Goal: Complete application form

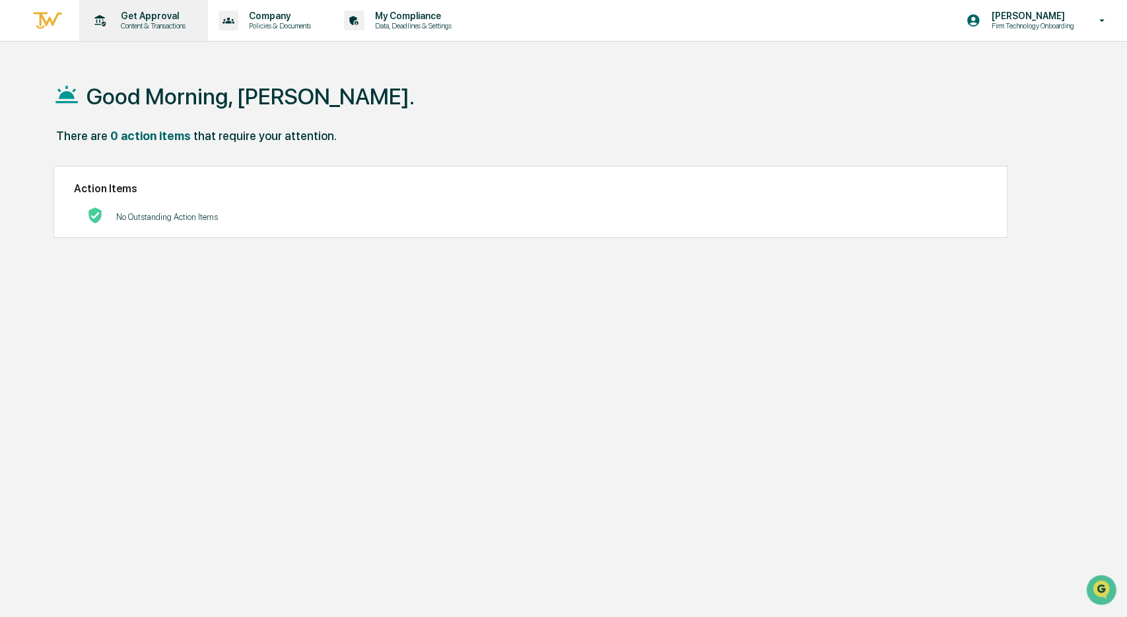
click at [131, 23] on p "Content & Transactions" at bounding box center [151, 25] width 82 height 9
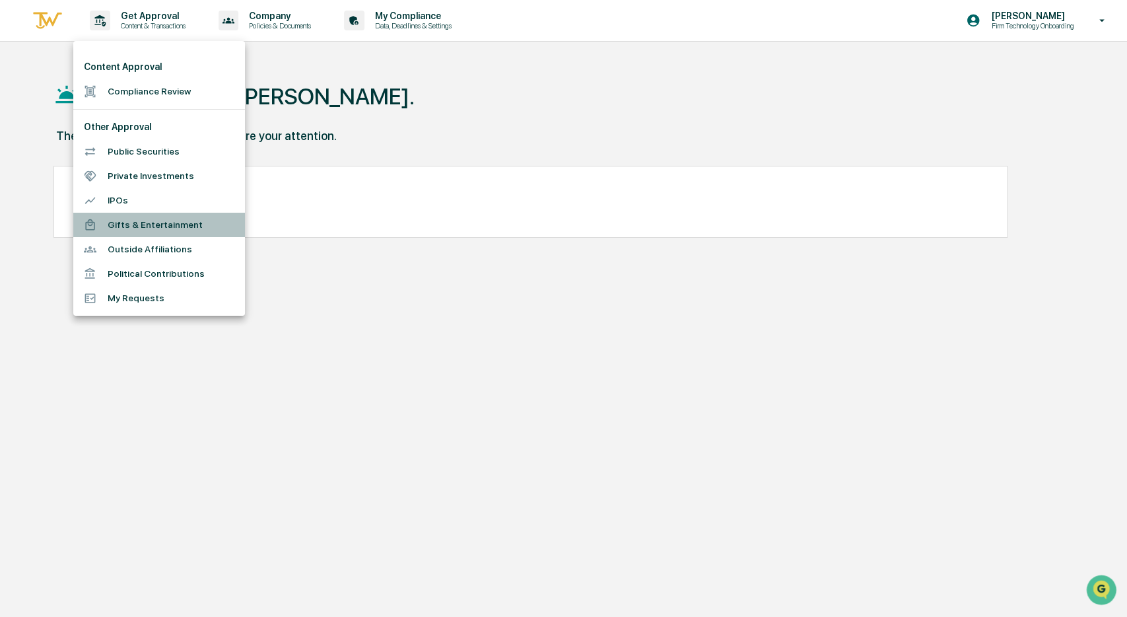
click at [122, 224] on li "Gifts & Entertainment" at bounding box center [159, 225] width 172 height 24
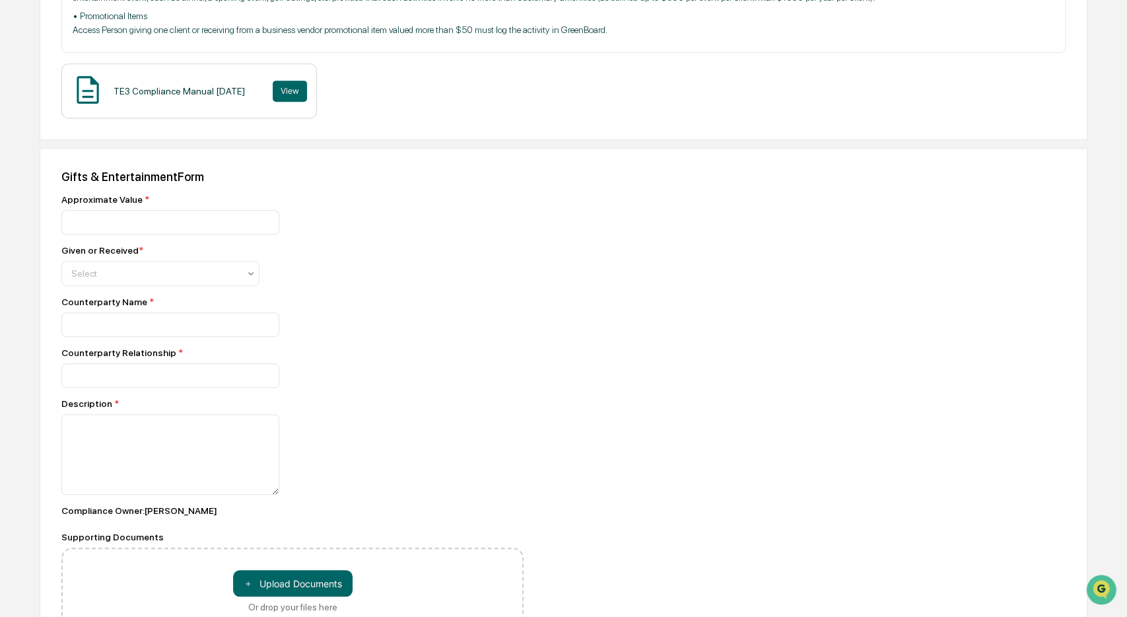
scroll to position [444, 0]
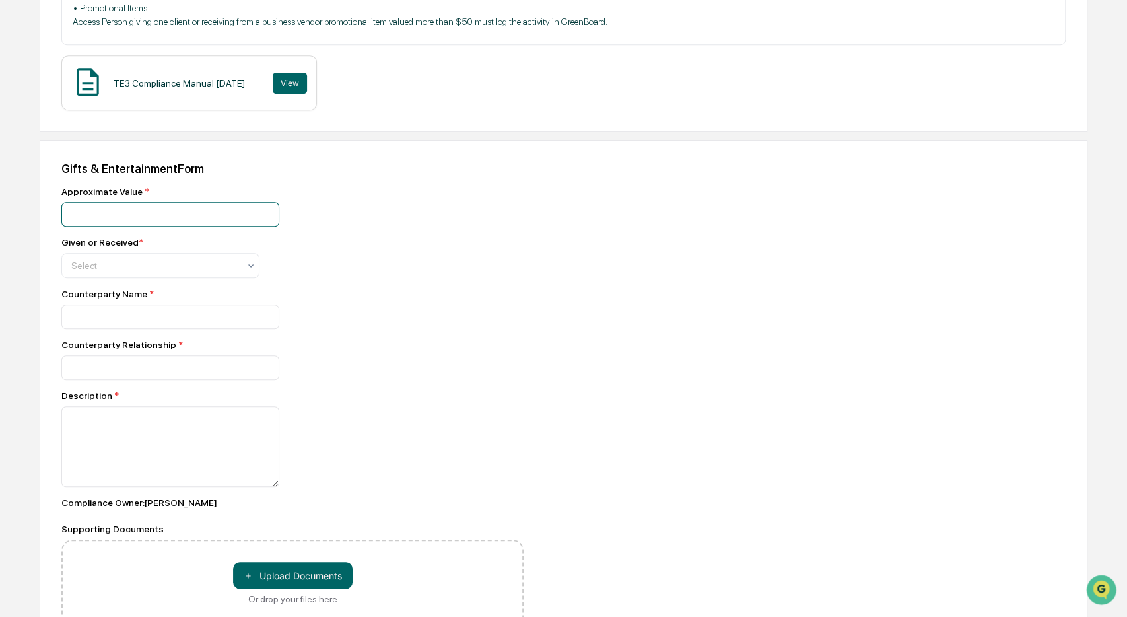
click at [154, 224] on input "number" at bounding box center [170, 214] width 218 height 24
click at [164, 272] on div at bounding box center [155, 265] width 168 height 13
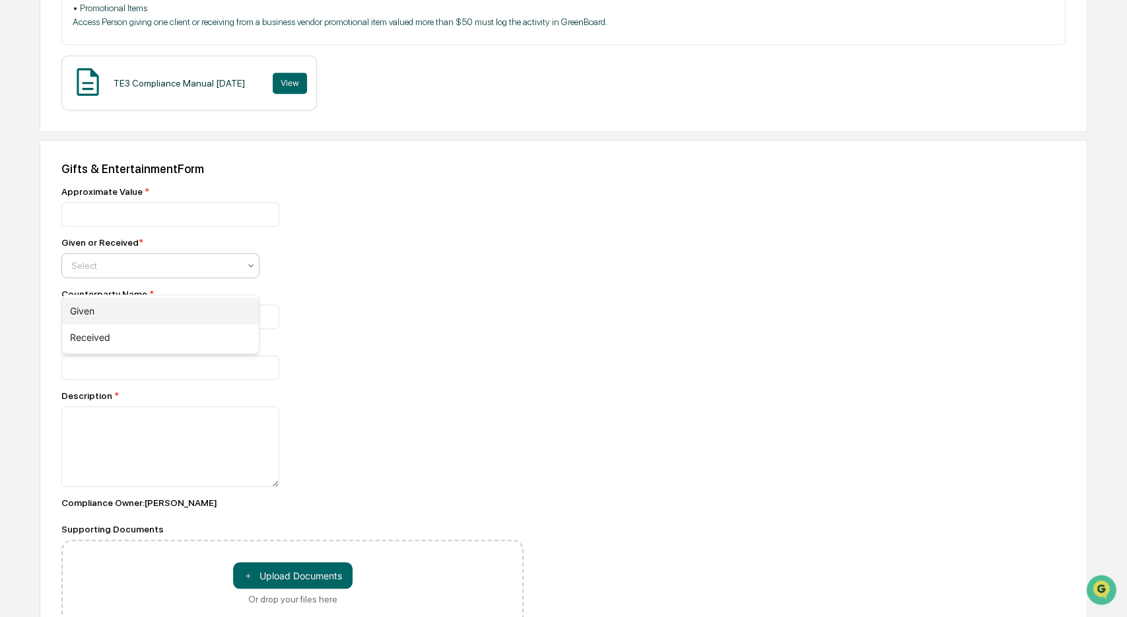
click at [101, 308] on div "Given" at bounding box center [160, 311] width 197 height 26
click at [101, 226] on input at bounding box center [170, 214] width 218 height 24
type input "**********"
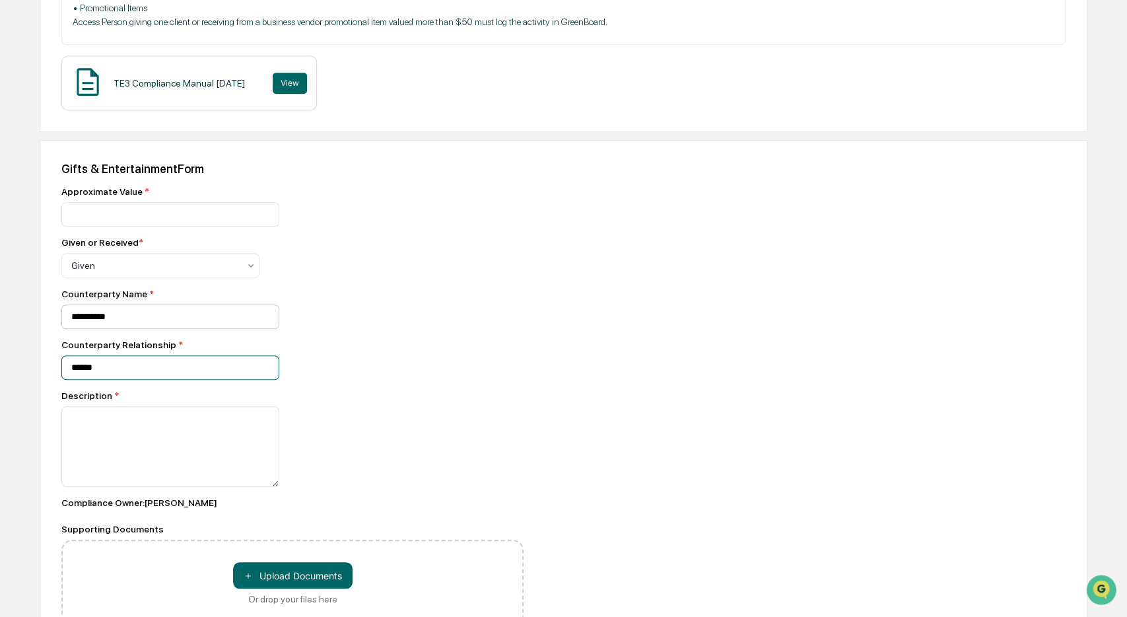
type input "******"
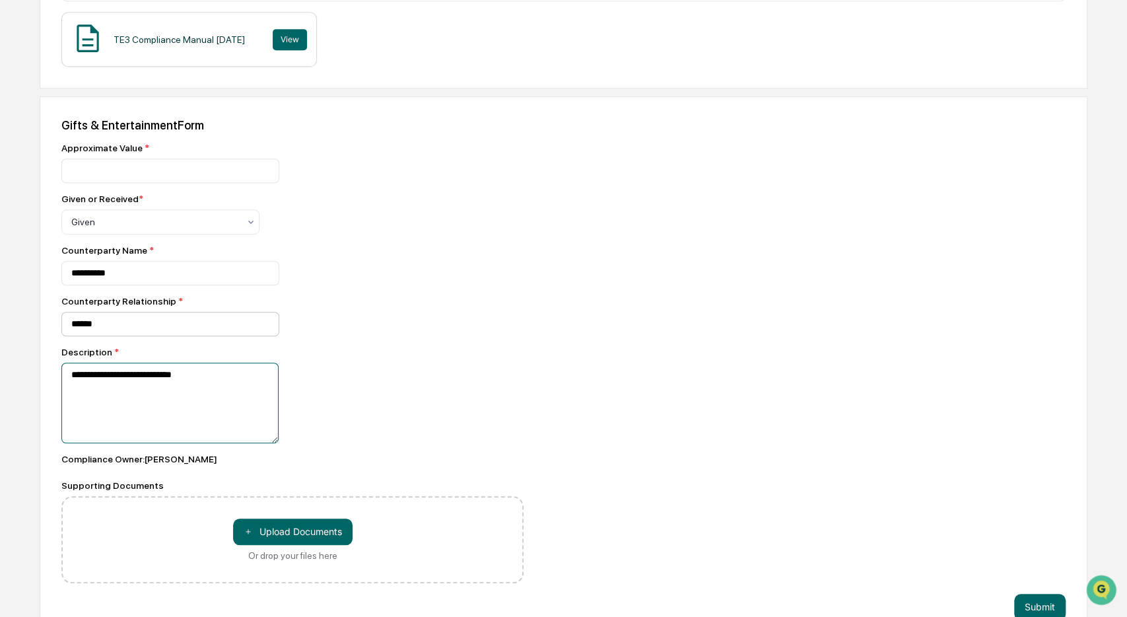
scroll to position [499, 0]
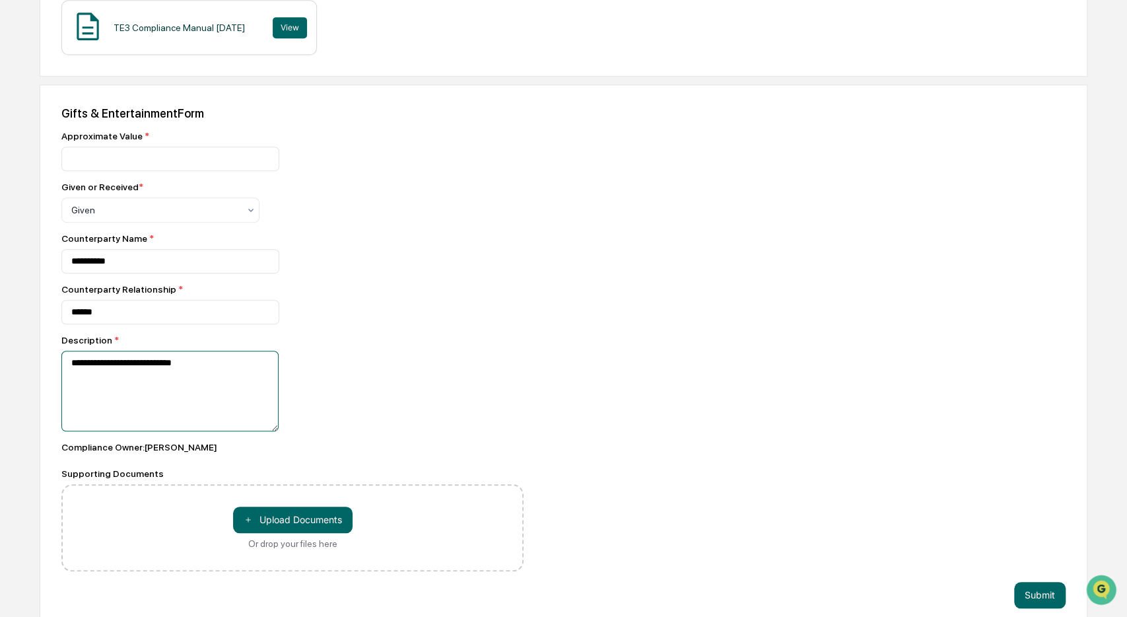
type textarea "**********"
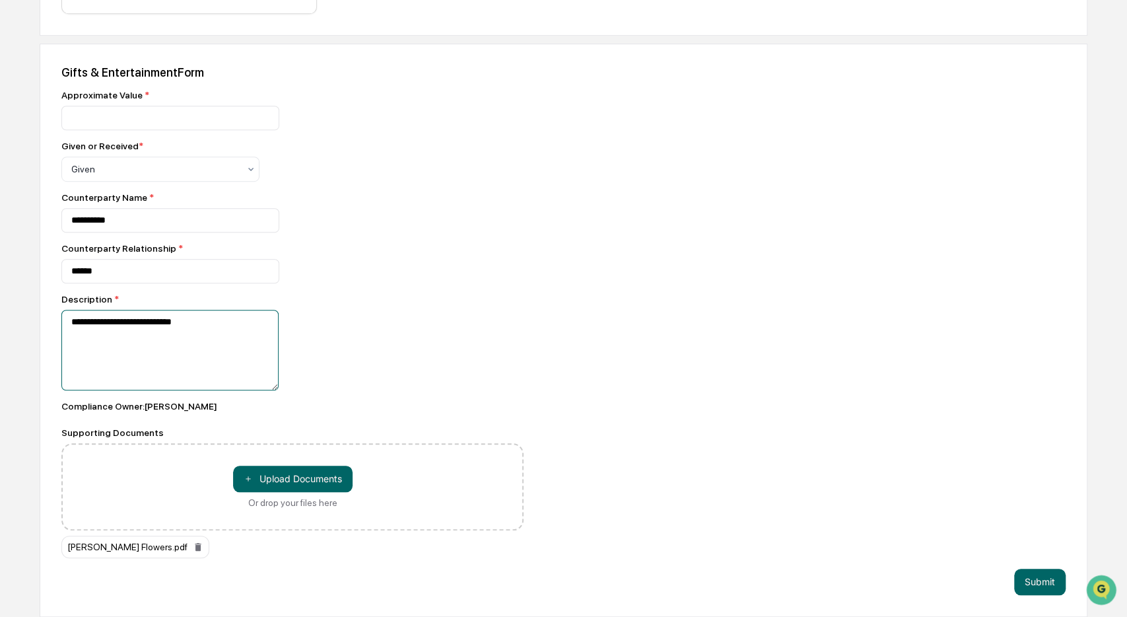
scroll to position [558, 0]
click at [1038, 578] on button "Submit" at bounding box center [1039, 581] width 51 height 26
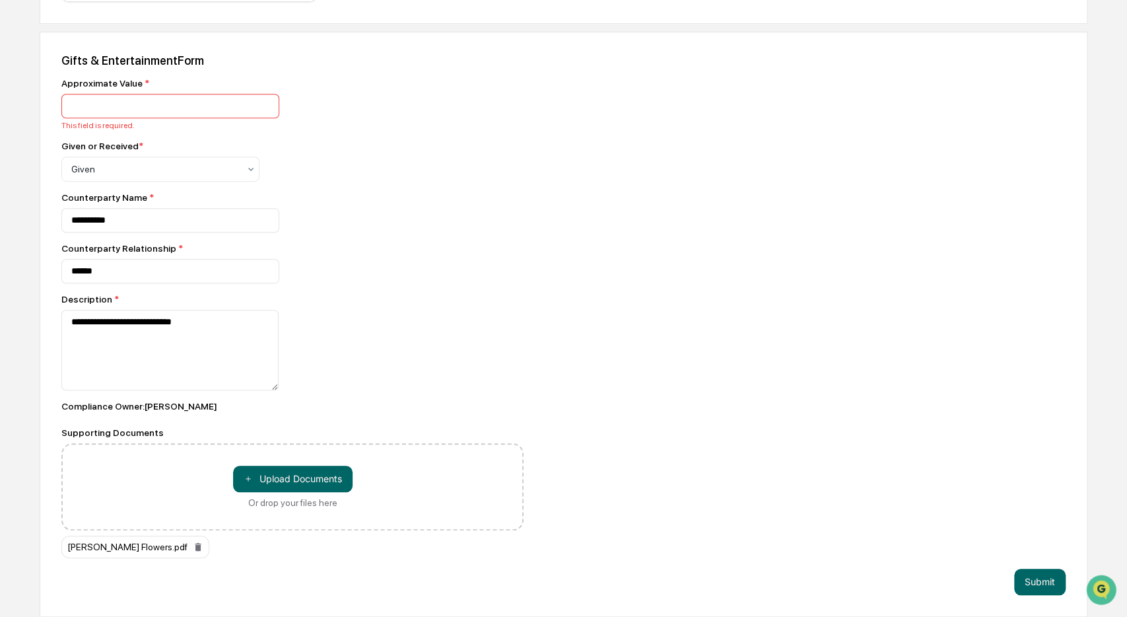
click at [261, 113] on input "number" at bounding box center [170, 106] width 218 height 24
click at [242, 109] on input "number" at bounding box center [170, 106] width 218 height 24
click at [267, 110] on input "*" at bounding box center [170, 106] width 218 height 24
click at [119, 110] on input "*" at bounding box center [170, 106] width 218 height 24
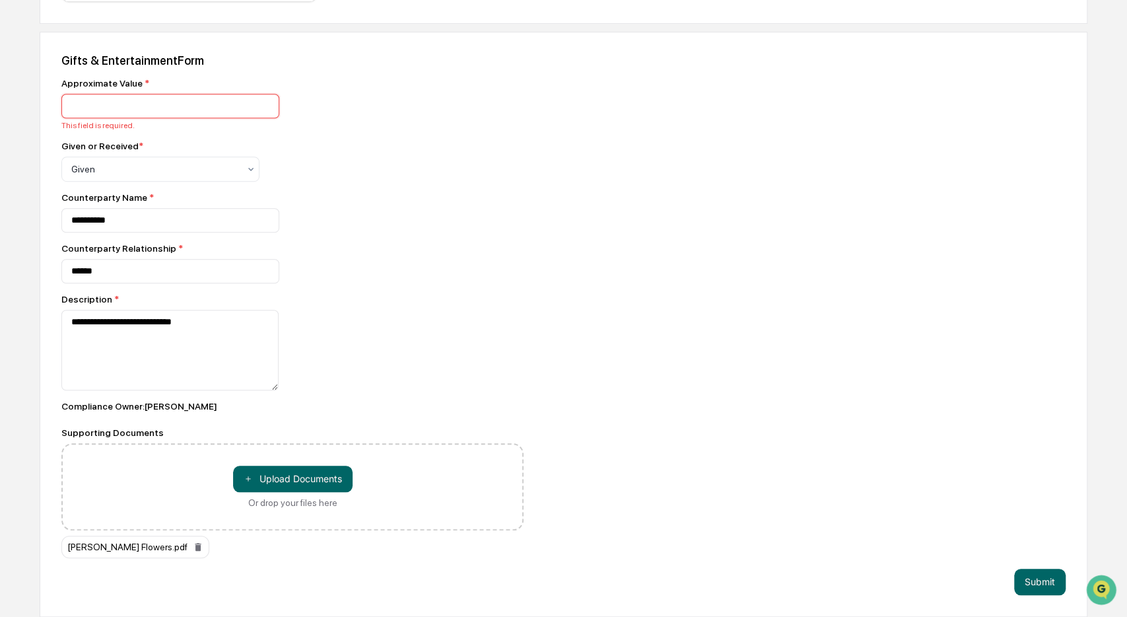
drag, startPoint x: 64, startPoint y: 110, endPoint x: 44, endPoint y: 109, distance: 20.5
click at [61, 110] on input "*" at bounding box center [170, 106] width 218 height 24
click at [263, 110] on input "*" at bounding box center [170, 106] width 218 height 24
drag, startPoint x: 121, startPoint y: 114, endPoint x: 18, endPoint y: 110, distance: 102.4
click at [61, 110] on input "*" at bounding box center [170, 106] width 218 height 24
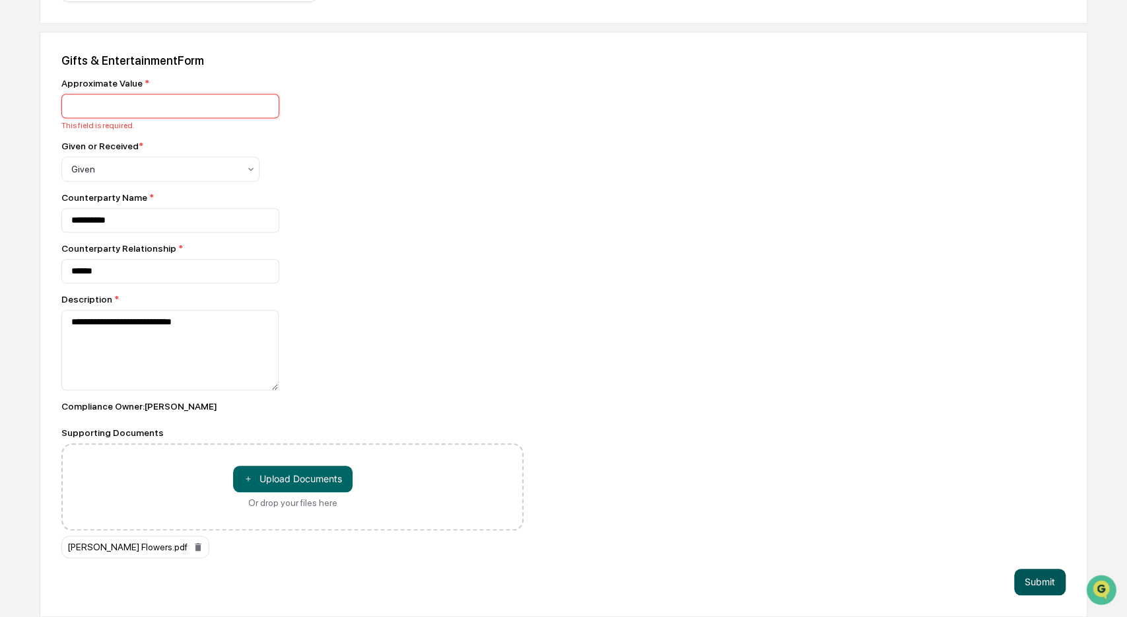
type input "***"
click at [1035, 595] on button "Submit" at bounding box center [1039, 581] width 51 height 26
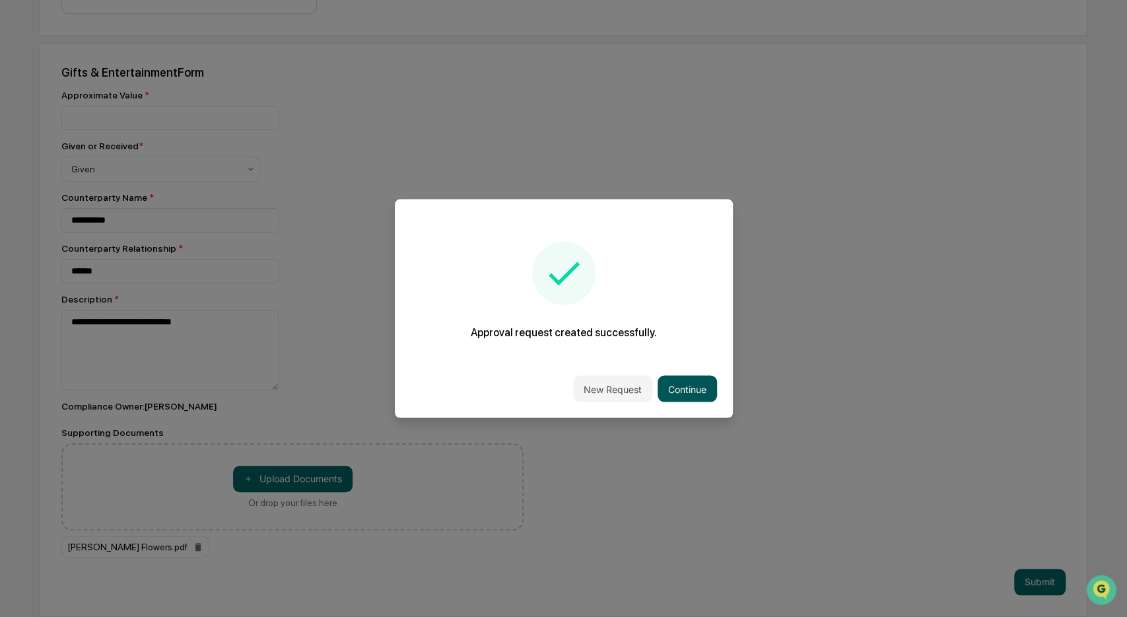
click at [679, 385] on button "Continue" at bounding box center [686, 389] width 59 height 26
